Goal: Task Accomplishment & Management: Complete application form

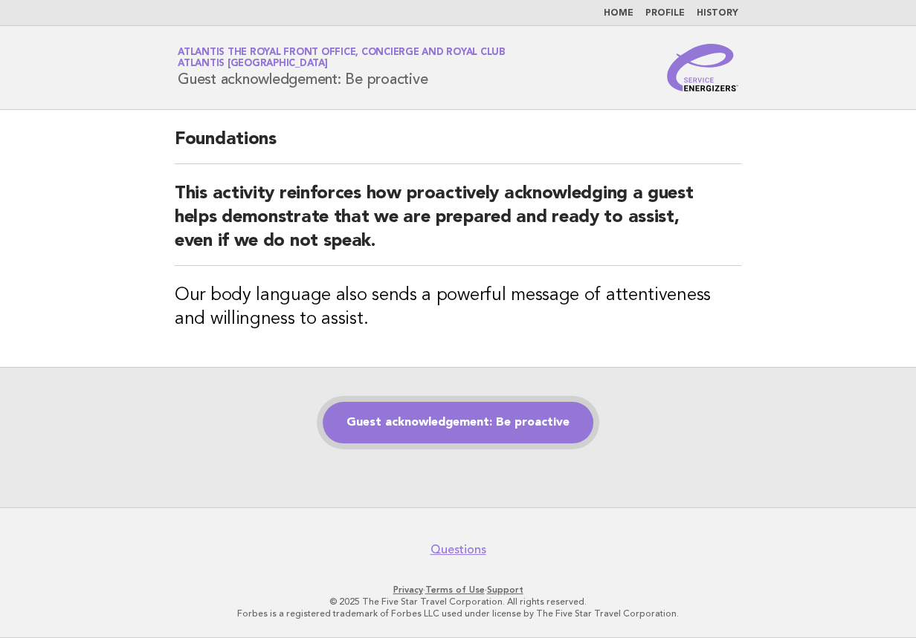
click at [565, 420] on link "Guest acknowledgement: Be proactive" at bounding box center [458, 423] width 270 height 42
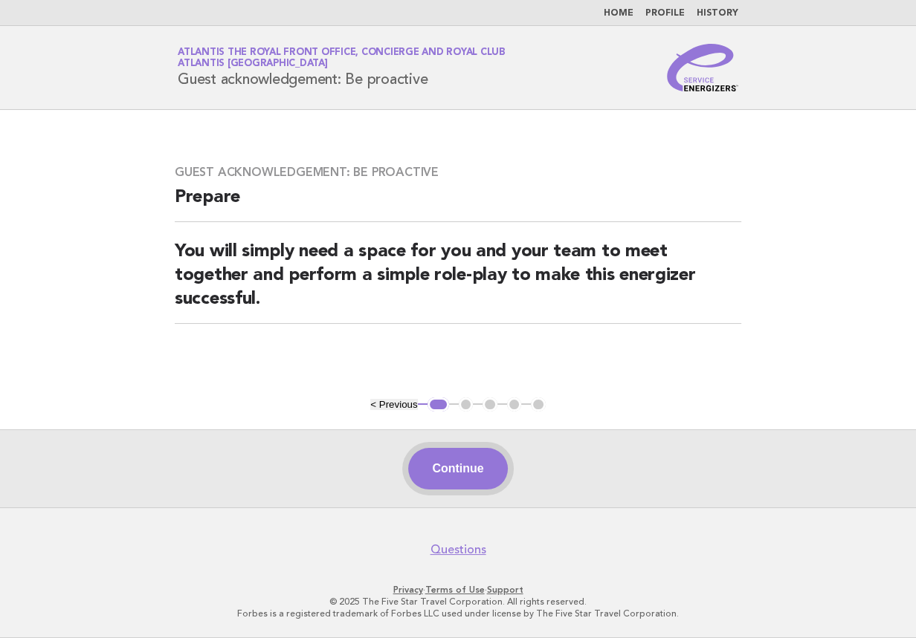
click at [461, 475] on button "Continue" at bounding box center [457, 469] width 99 height 42
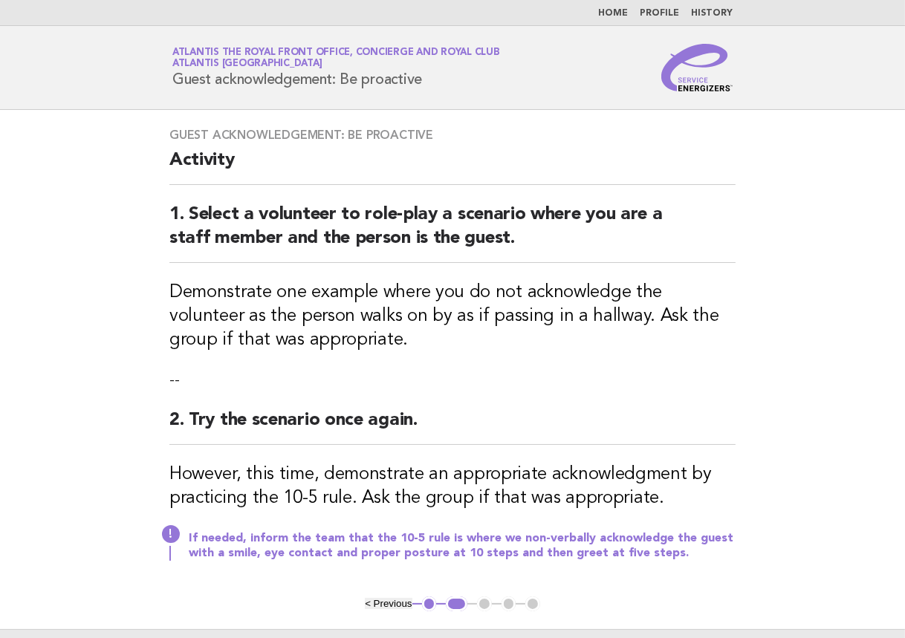
click at [223, 352] on div "Guest acknowledgement: Be proactive Activity 1. Select a volunteer to role-play…" at bounding box center [453, 353] width 602 height 487
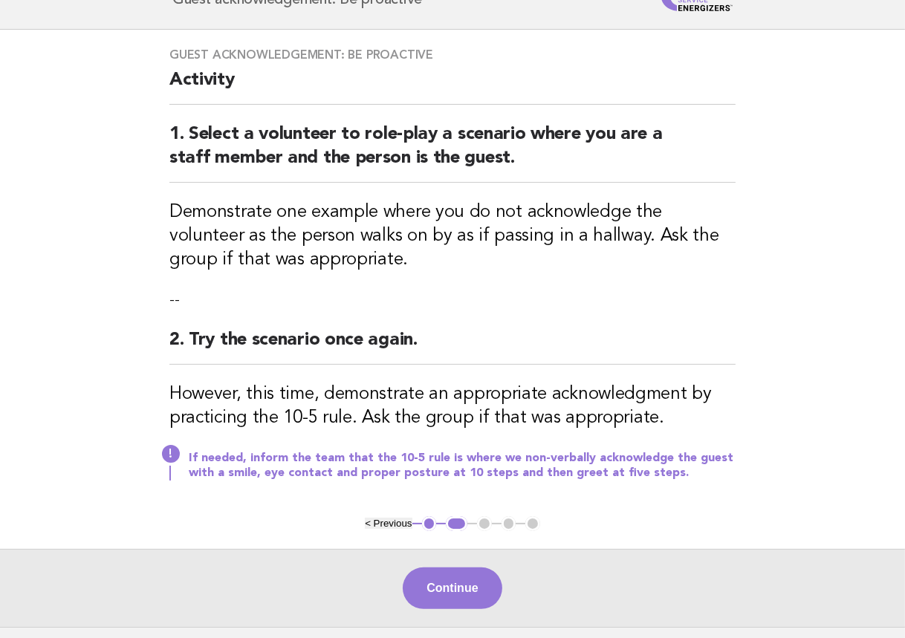
scroll to position [198, 0]
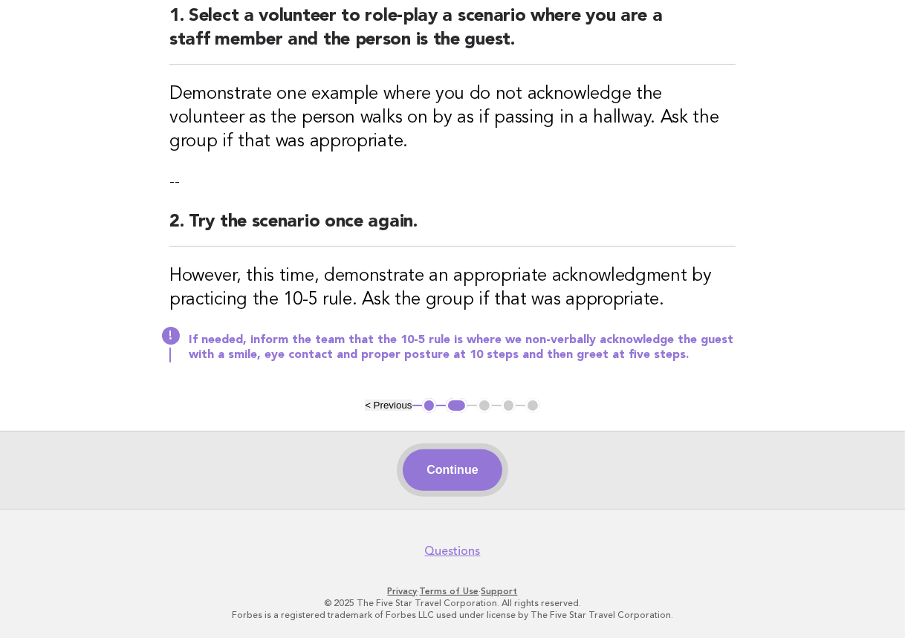
click at [453, 477] on button "Continue" at bounding box center [452, 471] width 99 height 42
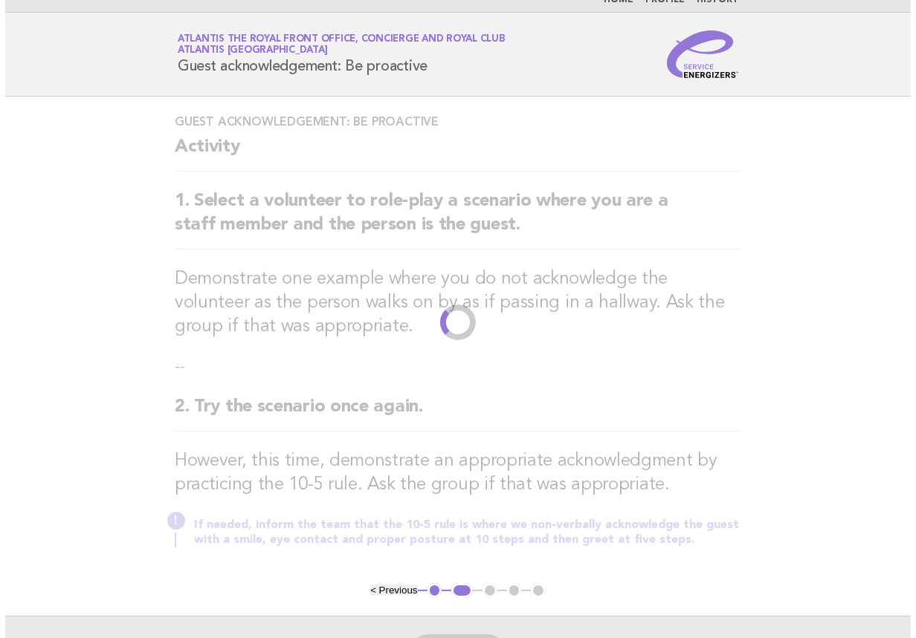
scroll to position [0, 0]
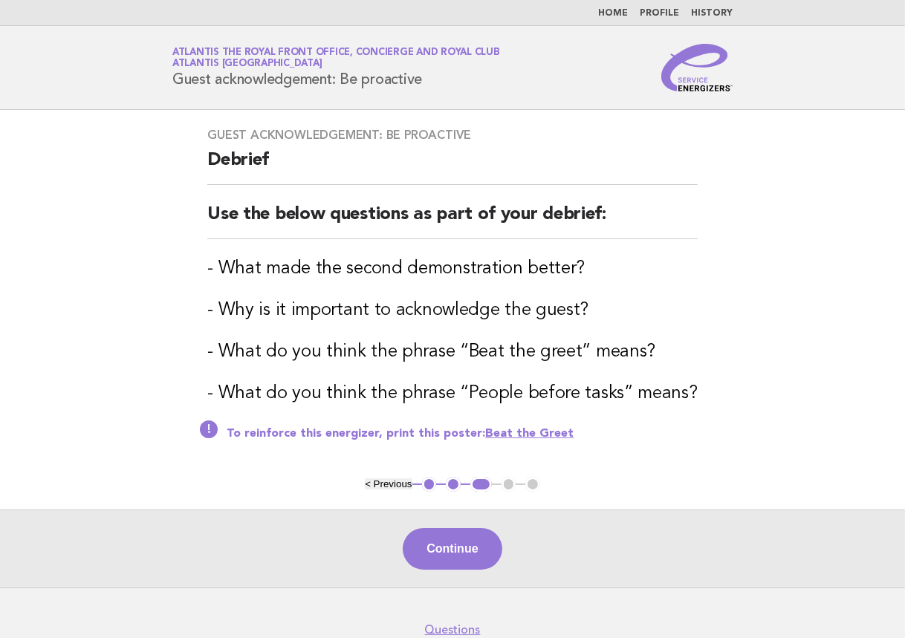
drag, startPoint x: 252, startPoint y: 554, endPoint x: 259, endPoint y: 539, distance: 16.3
click at [252, 554] on div "Continue" at bounding box center [452, 549] width 905 height 78
click at [429, 549] on button "Continue" at bounding box center [452, 549] width 99 height 42
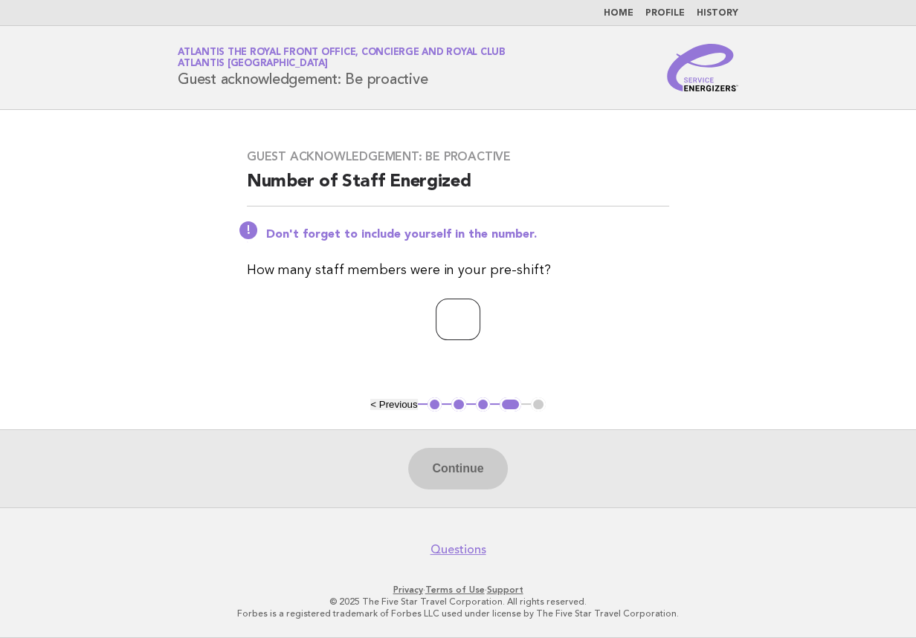
click at [480, 314] on input "*" at bounding box center [457, 320] width 45 height 42
type input "*"
click at [480, 314] on input "*" at bounding box center [457, 320] width 45 height 42
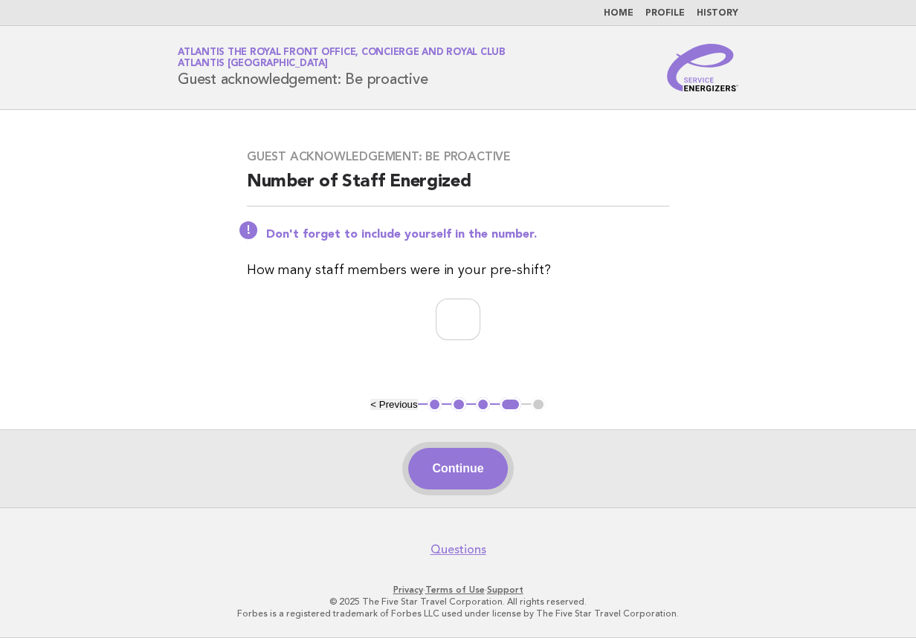
click at [449, 457] on button "Continue" at bounding box center [457, 469] width 99 height 42
